Goal: Ask a question

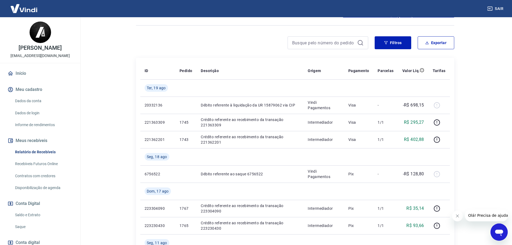
scroll to position [54, 0]
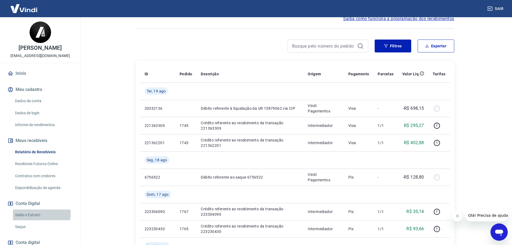
click at [33, 214] on link "Saldo e Extrato" at bounding box center [43, 215] width 61 height 11
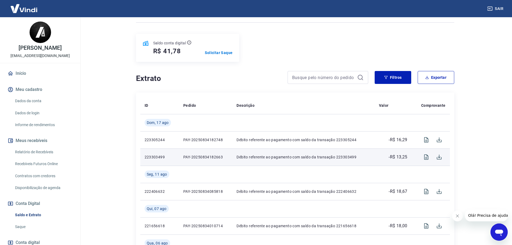
scroll to position [54, 0]
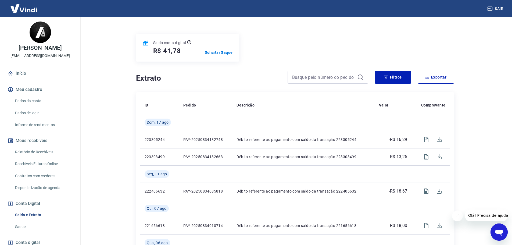
click at [36, 152] on link "Relatório de Recebíveis" at bounding box center [43, 152] width 61 height 11
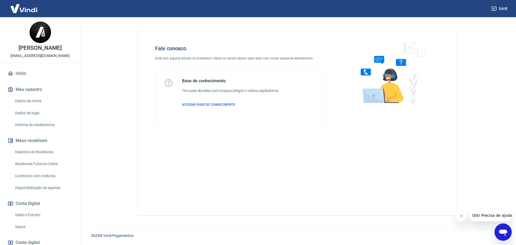
click at [506, 230] on icon "Abrir janela de mensagens" at bounding box center [504, 233] width 8 height 6
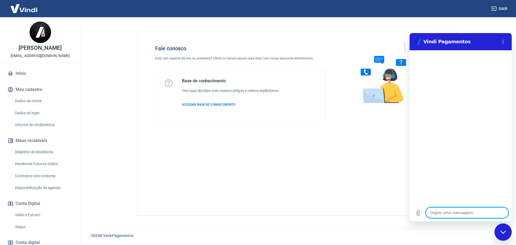
type textarea "F"
type textarea "x"
type textarea "Fa"
type textarea "x"
type textarea "Fal"
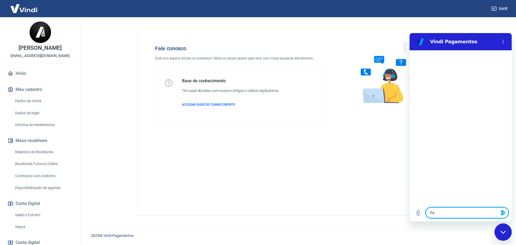
type textarea "x"
type textarea "Fala"
type textarea "x"
type textarea "Falar"
type textarea "x"
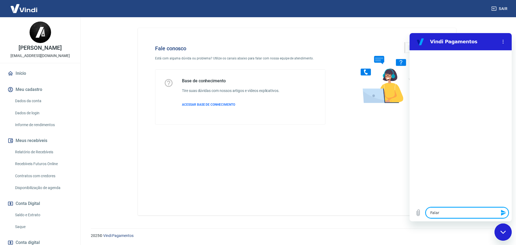
type textarea "Falar"
type textarea "x"
type textarea "Falar c"
type textarea "x"
type textarea "Falar co"
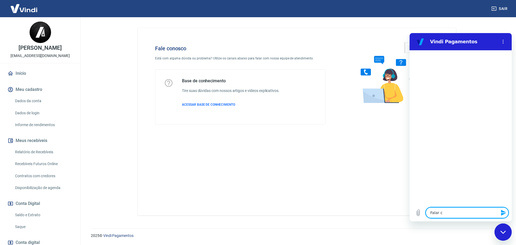
type textarea "x"
type textarea "Falar com"
type textarea "x"
type textarea "Falar com"
type textarea "x"
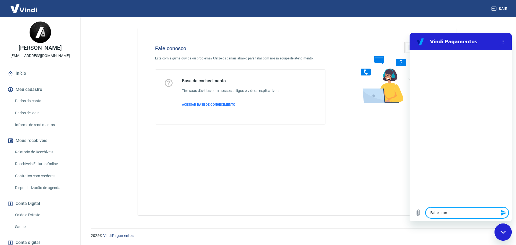
type textarea "Falar com u"
type textarea "x"
type textarea "Falar com um"
type textarea "x"
type textarea "Falar com um"
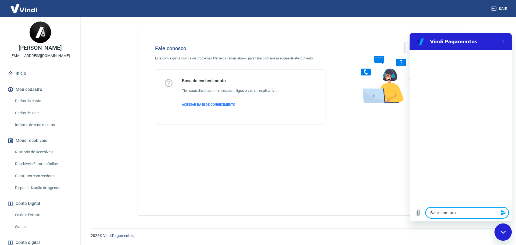
type textarea "x"
type textarea "Falar com um a"
type textarea "x"
type textarea "Falar com um at"
type textarea "x"
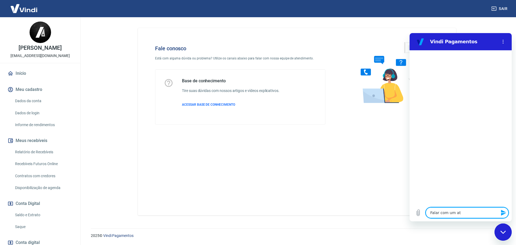
type textarea "Falar com um ate"
type textarea "x"
type textarea "Falar com um [GEOGRAPHIC_DATA]"
type textarea "x"
type textarea "Falar com um atend"
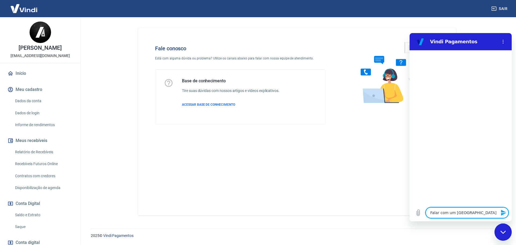
type textarea "x"
type textarea "Falar com um atende"
type textarea "x"
type textarea "Falar com um atenden"
type textarea "x"
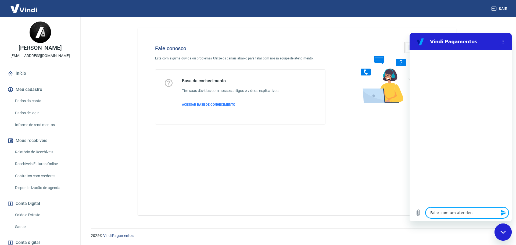
type textarea "Falar com um atendent"
type textarea "x"
type textarea "Falar com um atendente"
type textarea "x"
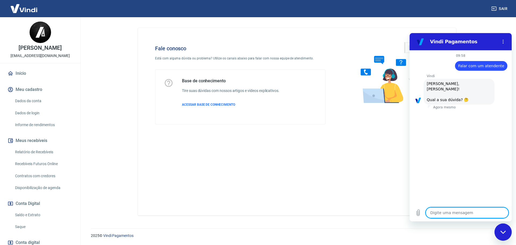
scroll to position [13, 0]
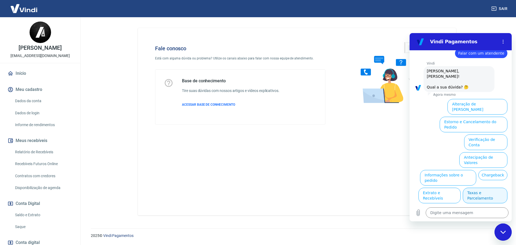
click at [482, 188] on button "Taxas e Parcelamento" at bounding box center [485, 196] width 45 height 16
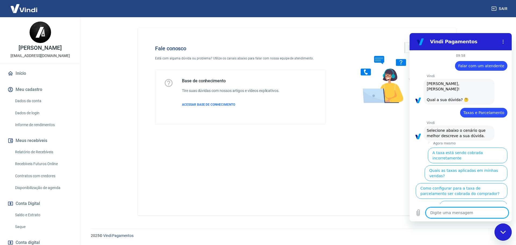
scroll to position [10, 0]
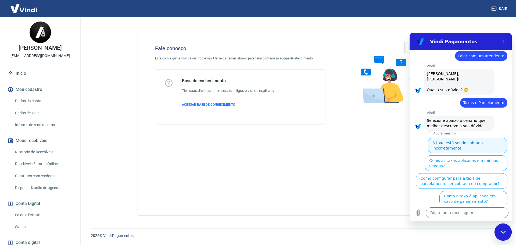
click at [455, 139] on button "A taxa está sendo cobrada incorretamente" at bounding box center [468, 146] width 80 height 16
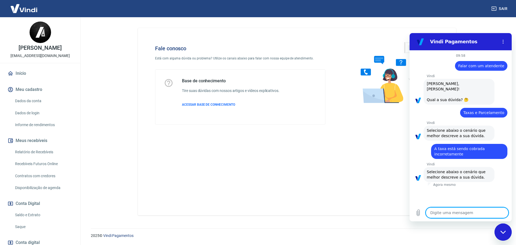
scroll to position [3, 0]
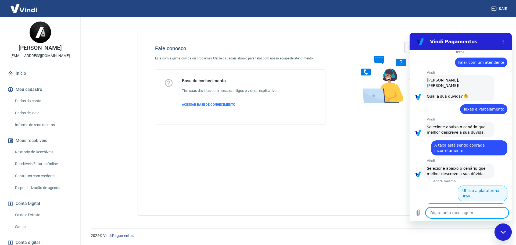
click at [490, 187] on button "Utilizo a plataforma Tray" at bounding box center [483, 194] width 50 height 16
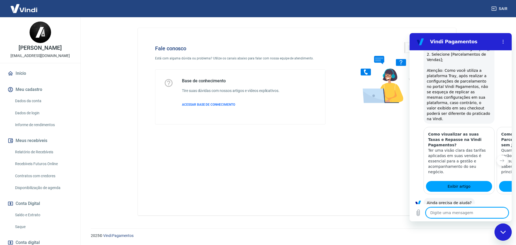
scroll to position [353, 0]
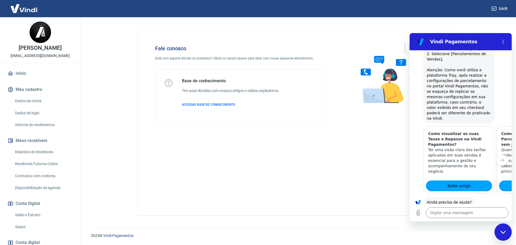
click at [477, 214] on button "Sim" at bounding box center [482, 219] width 16 height 10
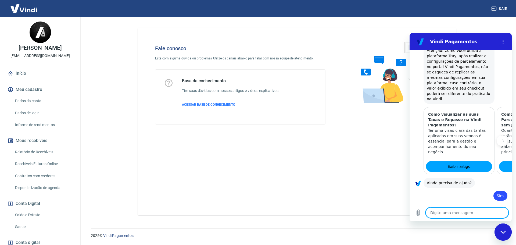
scroll to position [397, 0]
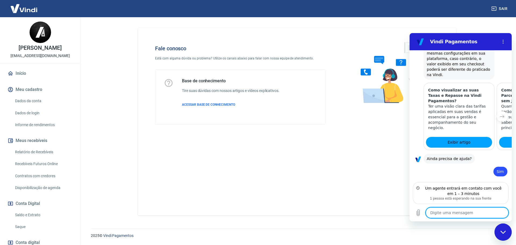
click at [459, 213] on textarea at bounding box center [467, 212] width 83 height 11
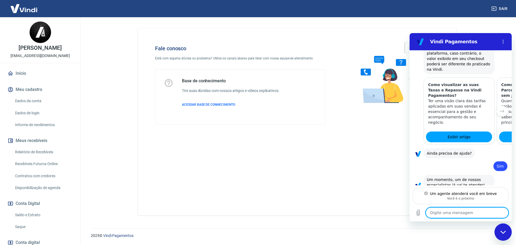
scroll to position [402, 0]
type textarea "x"
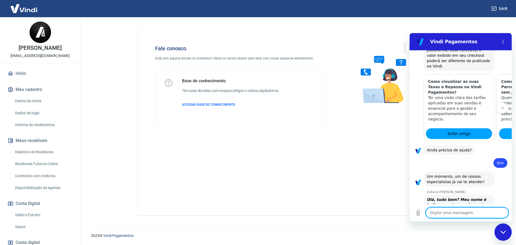
scroll to position [406, 0]
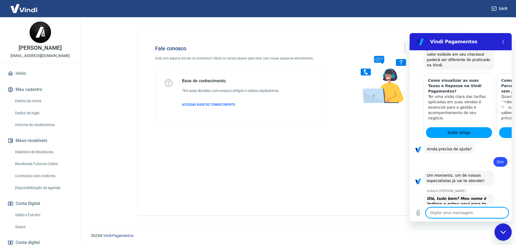
type textarea "B"
type textarea "x"
type textarea "Bo"
type textarea "x"
type textarea "Bom"
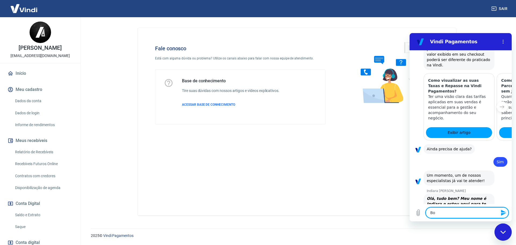
type textarea "x"
type textarea "Bom"
type textarea "x"
type textarea "Bom d"
type textarea "x"
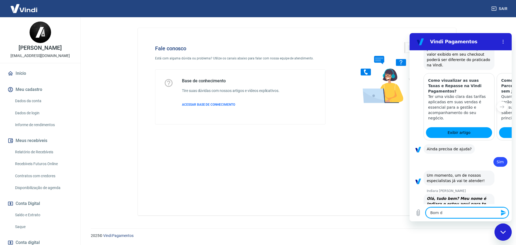
type textarea "Bom di"
type textarea "x"
type textarea "Bom dia"
type textarea "x"
type textarea "Bom dia,"
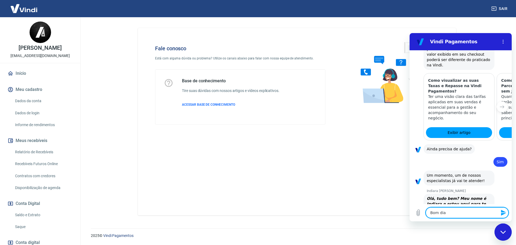
type textarea "x"
type textarea "Bom dia,"
type textarea "x"
type textarea "Bom dia, I"
type textarea "x"
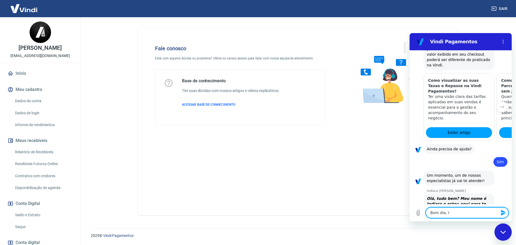
type textarea "Bom dia, In"
type textarea "x"
type textarea "Bom dia, [GEOGRAPHIC_DATA]"
type textarea "x"
type textarea "Bom dia, Indi"
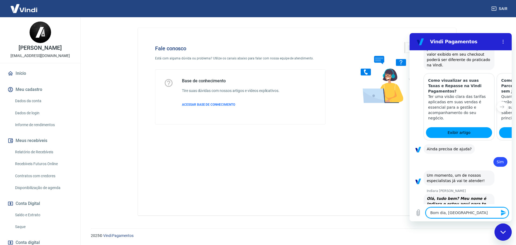
type textarea "x"
type textarea "Bom dia, [GEOGRAPHIC_DATA]"
type textarea "x"
type textarea "Bom dia, Indiar"
type textarea "x"
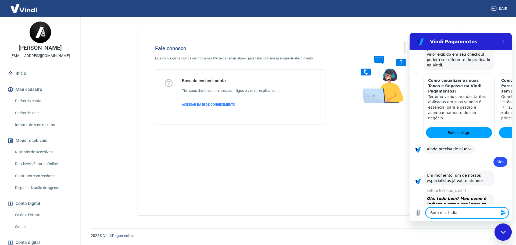
type textarea "Bom dia, [GEOGRAPHIC_DATA]"
type textarea "x"
type textarea "Bom dia, [GEOGRAPHIC_DATA]."
type textarea "x"
type textarea "Bom dia, [GEOGRAPHIC_DATA]."
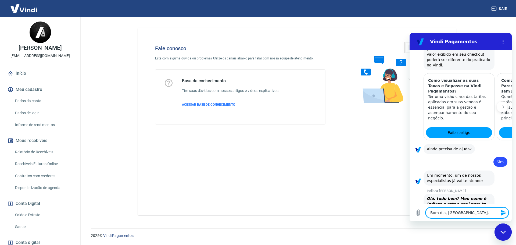
type textarea "x"
type textarea "Bom dia, [GEOGRAPHIC_DATA]. T"
type textarea "x"
type textarea "Bom dia, [GEOGRAPHIC_DATA]. Tu"
type textarea "x"
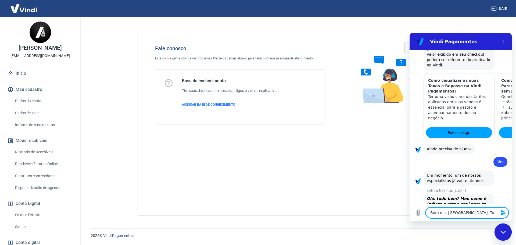
type textarea "Bom dia, [GEOGRAPHIC_DATA]. Tud"
type textarea "x"
type textarea "Bom dia, [GEOGRAPHIC_DATA]. Tudo"
type textarea "x"
type textarea "Bom dia, [GEOGRAPHIC_DATA]. Tudo"
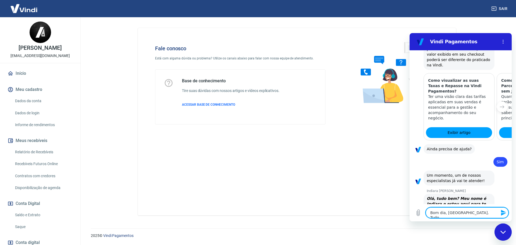
type textarea "x"
type textarea "Bom dia, [GEOGRAPHIC_DATA]. Tudo b"
type textarea "x"
type textarea "Bom dia, [GEOGRAPHIC_DATA]. Tudo be"
type textarea "x"
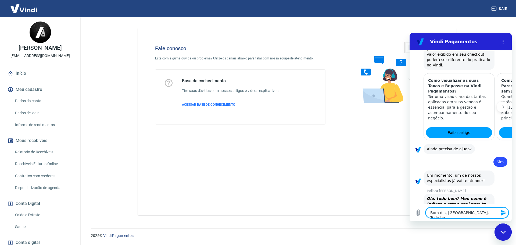
type textarea "Bom dia, [GEOGRAPHIC_DATA]. Tudo bem"
type textarea "x"
type textarea "Bom dia, [GEOGRAPHIC_DATA]. Tudo bem?"
type textarea "x"
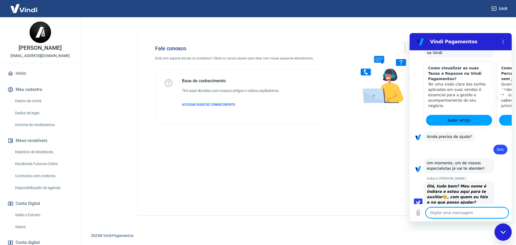
type textarea "x"
type textarea "p"
type textarea "x"
type textarea "pr"
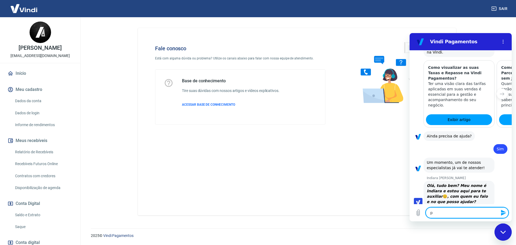
type textarea "x"
type textarea "pre"
type textarea "x"
type textarea "prec"
type textarea "x"
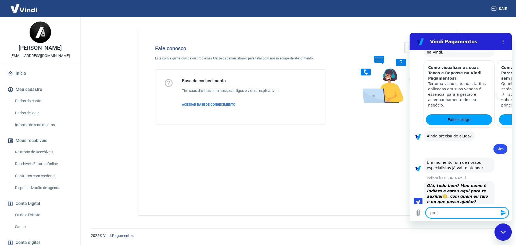
type textarea "preci"
type textarea "x"
type textarea "precis"
type textarea "x"
type textarea "preciso"
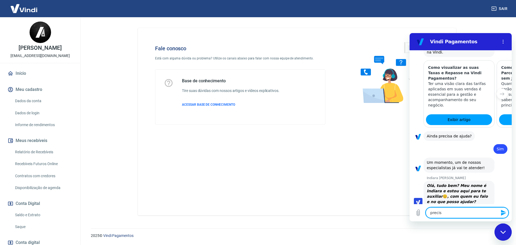
type textarea "x"
type textarea "preciso"
type textarea "x"
type textarea "preciso c"
type textarea "x"
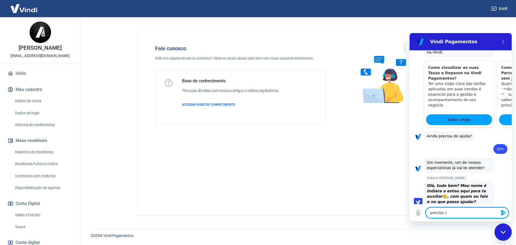
type textarea "preciso co"
type textarea "x"
type textarea "preciso con"
type textarea "x"
type textarea "preciso conf"
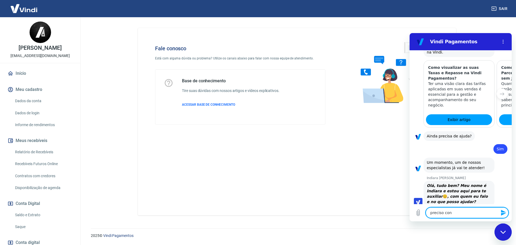
type textarea "x"
type textarea "preciso confi"
type textarea "x"
type textarea "preciso confir"
type textarea "x"
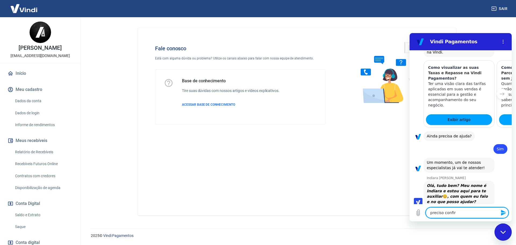
type textarea "preciso confirm"
type textarea "x"
type textarea "preciso confirma"
type textarea "x"
type textarea "preciso confirmar"
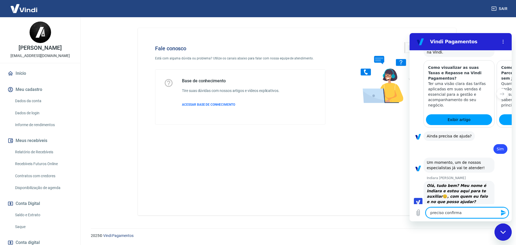
type textarea "x"
type textarea "preciso confirmar"
type textarea "x"
type textarea "preciso confirmar o"
type textarea "x"
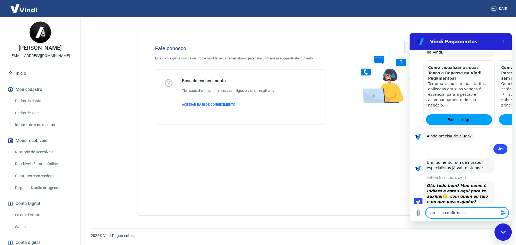
type textarea "preciso confirmar os"
type textarea "x"
type textarea "preciso confirmar os"
type textarea "x"
type textarea "preciso confirmar os v"
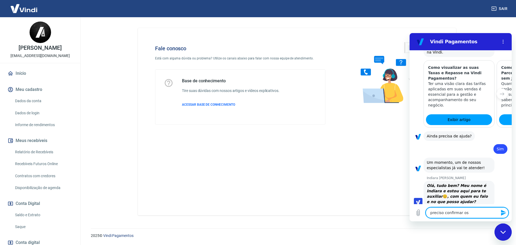
type textarea "x"
type textarea "preciso confirmar os va"
type textarea "x"
type textarea "preciso confirmar os val"
type textarea "x"
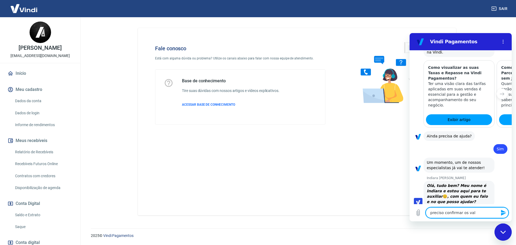
type textarea "preciso confirmar os valo"
type textarea "x"
type textarea "preciso confirmar os valor"
type textarea "x"
type textarea "preciso confirmar os valore"
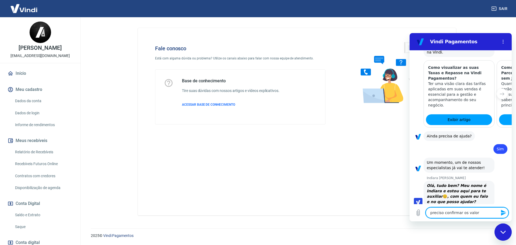
type textarea "x"
type textarea "preciso confirmar os valores"
type textarea "x"
type textarea "preciso confirmar os valores"
type textarea "x"
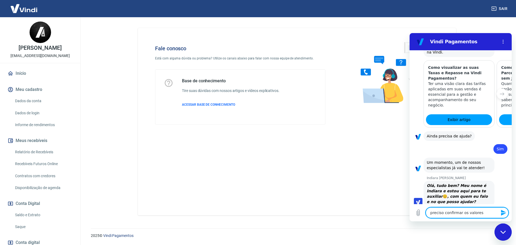
type textarea "preciso confirmar os valores d"
type textarea "x"
type textarea "preciso confirmar os valores da"
type textarea "x"
type textarea "preciso confirmar os valores das"
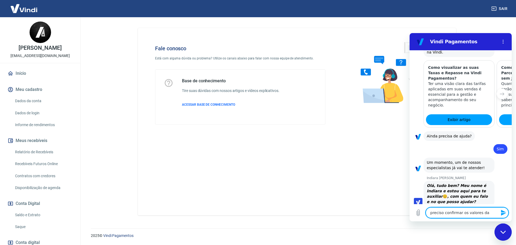
type textarea "x"
type textarea "preciso confirmar os valores das"
type textarea "x"
type textarea "preciso confirmar os valores das t"
type textarea "x"
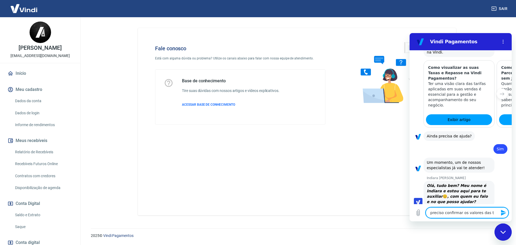
type textarea "preciso confirmar os valores das tx"
type textarea "x"
type textarea "preciso confirmar os valores das txa"
type textarea "x"
type textarea "preciso confirmar os valores das txas"
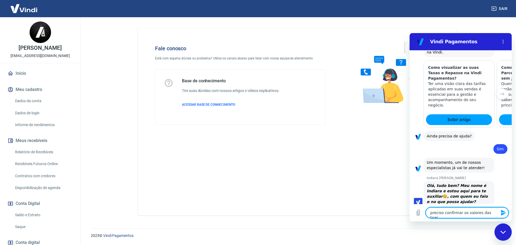
type textarea "x"
type textarea "preciso confirmar os valores das txas"
type textarea "x"
type textarea "preciso confirmar os valores das txas q"
type textarea "x"
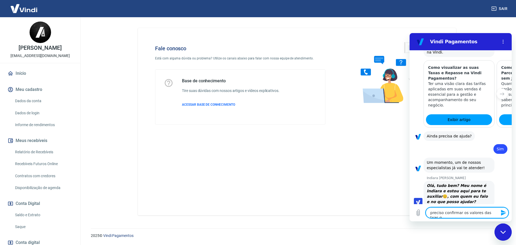
type textarea "preciso confirmar os valores das txas qu"
type textarea "x"
type textarea "preciso confirmar os valores das txas que"
type textarea "x"
type textarea "preciso confirmar os valores das txas que"
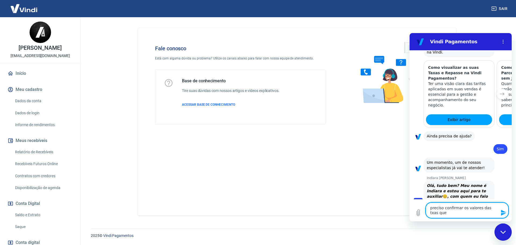
type textarea "x"
type textarea "preciso confirmar os valores das txas que e"
type textarea "x"
type textarea "preciso confirmar os valores das txas que es"
type textarea "x"
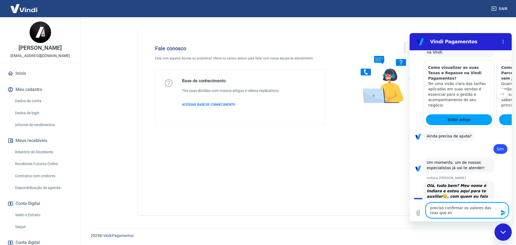
type textarea "preciso confirmar os valores das txas que est"
type textarea "x"
type textarea "preciso confirmar os valores das txas que estã"
type textarea "x"
type textarea "preciso confirmar os valores das txas que estão"
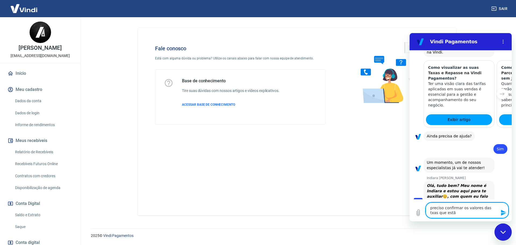
type textarea "x"
type textarea "preciso confirmar os valores das txas que estão"
type textarea "x"
type textarea "preciso confirmar os valores das txas que estão s"
type textarea "x"
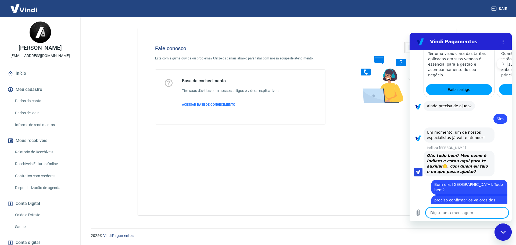
scroll to position [451, 0]
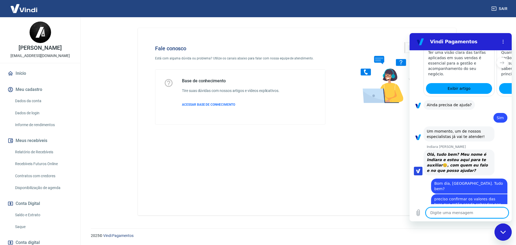
click at [447, 214] on textarea at bounding box center [467, 212] width 83 height 11
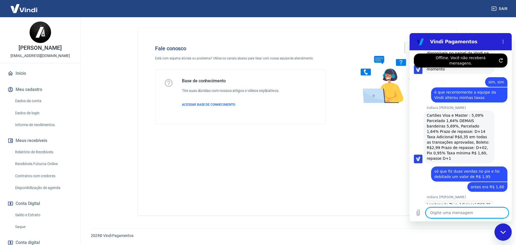
scroll to position [700, 0]
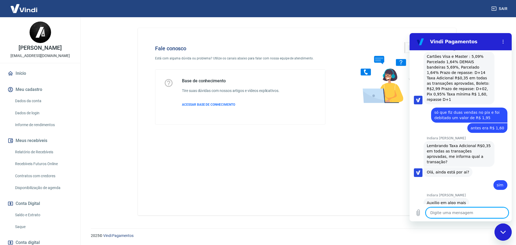
click at [462, 210] on textarea at bounding box center [467, 212] width 83 height 11
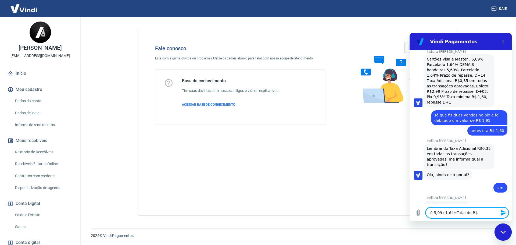
scroll to position [699, 0]
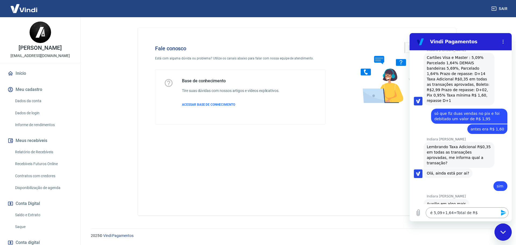
click at [478, 215] on textarea "é 5,09+1,64=Total de R$" at bounding box center [467, 212] width 83 height 11
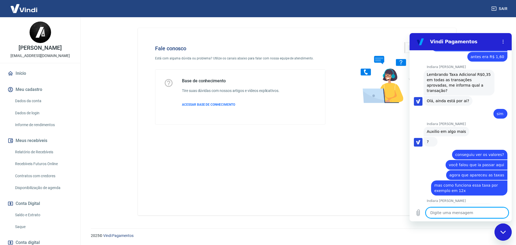
scroll to position [772, 0]
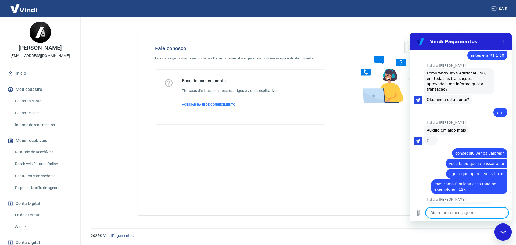
click at [458, 213] on textarea at bounding box center [467, 212] width 83 height 11
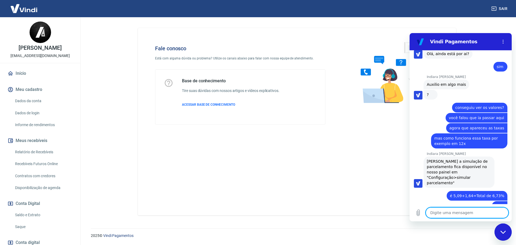
scroll to position [822, 0]
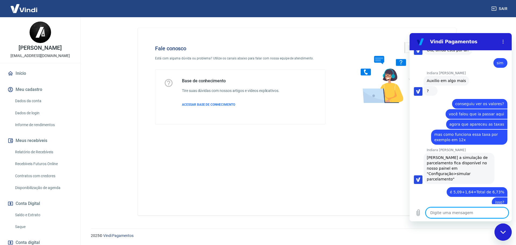
click at [449, 214] on textarea at bounding box center [467, 212] width 83 height 11
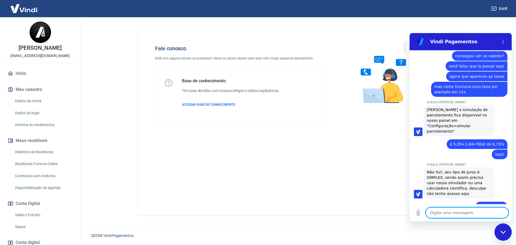
scroll to position [871, 0]
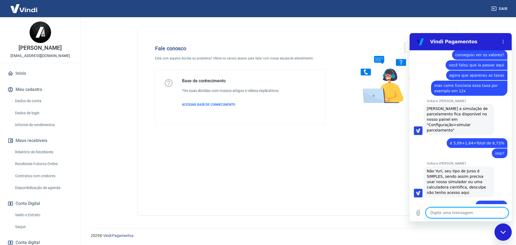
paste textarea "O ticket #1644765"
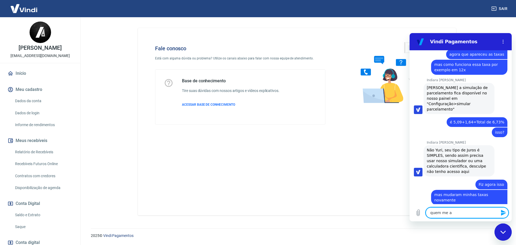
scroll to position [891, 0]
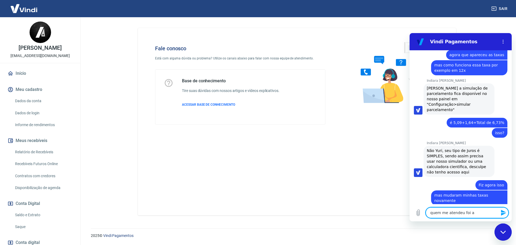
paste textarea "[PERSON_NAME] Centamori"
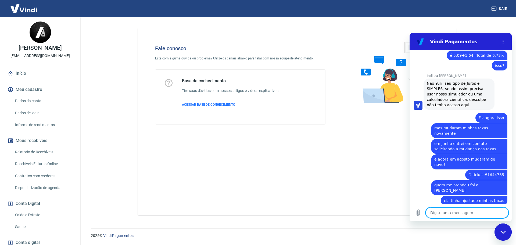
scroll to position [971, 0]
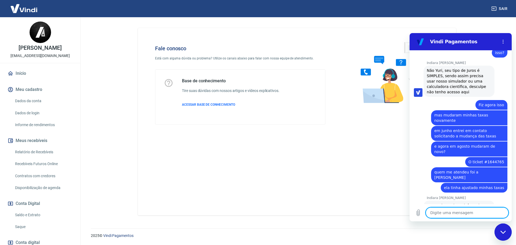
click at [454, 213] on textarea at bounding box center [467, 212] width 83 height 11
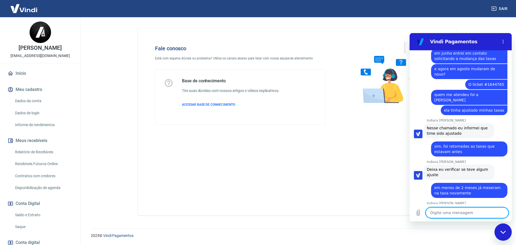
scroll to position [1050, 0]
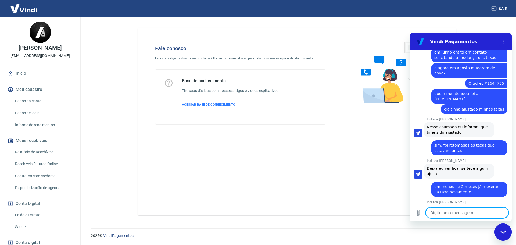
click at [452, 210] on textarea at bounding box center [467, 212] width 83 height 11
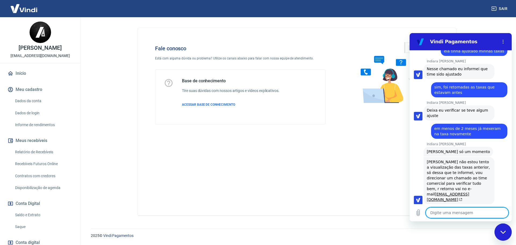
scroll to position [1109, 0]
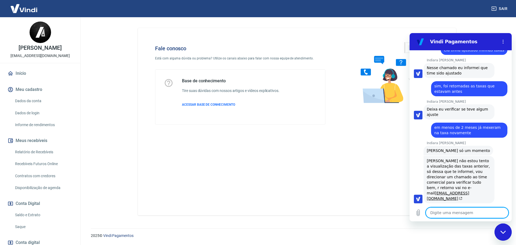
click at [455, 215] on textarea at bounding box center [467, 212] width 83 height 11
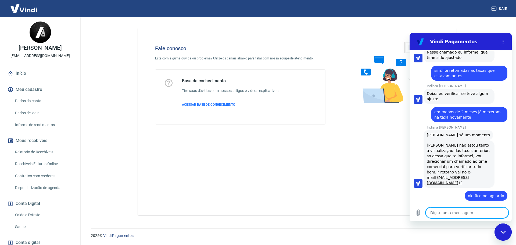
scroll to position [1138, 0]
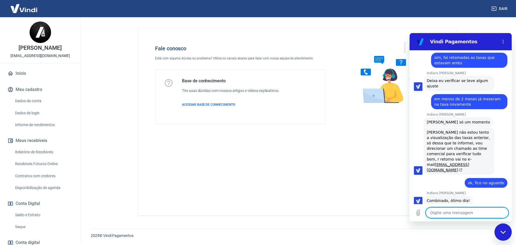
click at [453, 215] on textarea at bounding box center [467, 212] width 83 height 11
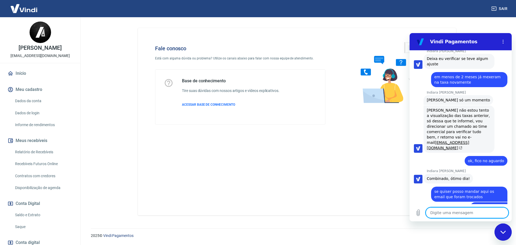
scroll to position [1161, 0]
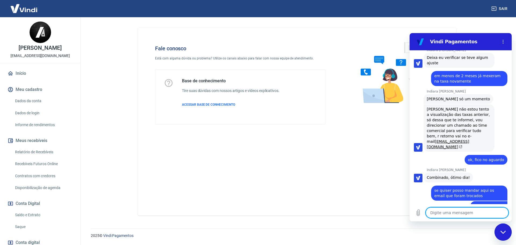
click at [473, 209] on textarea at bounding box center [467, 212] width 83 height 11
